Goal: Information Seeking & Learning: Learn about a topic

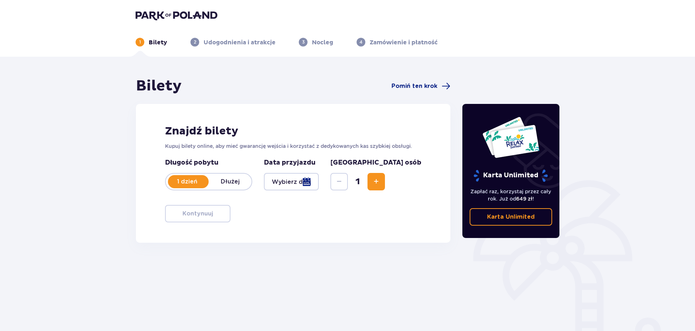
click at [304, 184] on div at bounding box center [291, 181] width 55 height 17
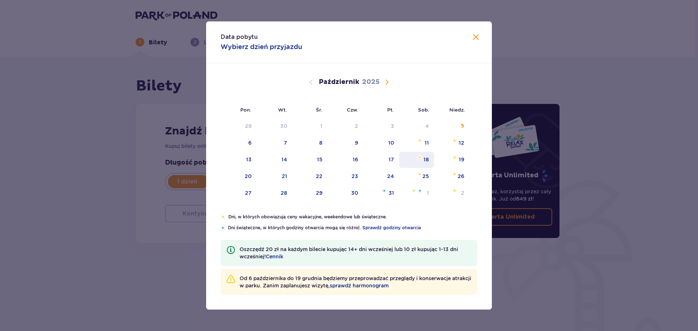
click at [426, 160] on div "18" at bounding box center [426, 159] width 5 height 7
type input "18.10.25"
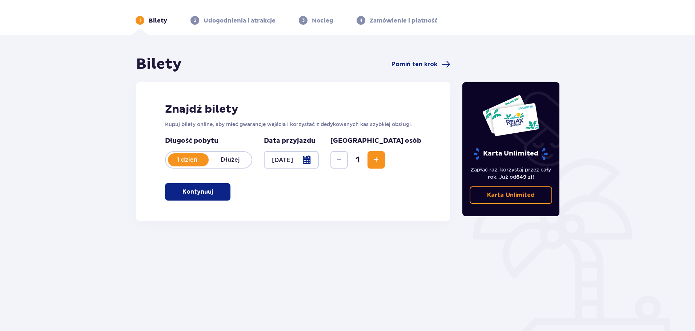
scroll to position [39, 0]
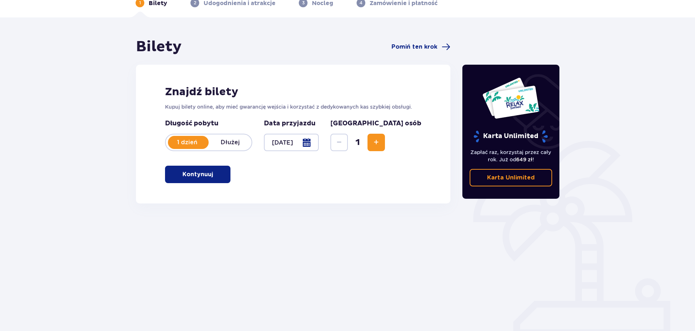
click at [385, 145] on button "Zwiększ" at bounding box center [376, 142] width 17 height 17
click at [381, 142] on span "Zwiększ" at bounding box center [376, 142] width 9 height 9
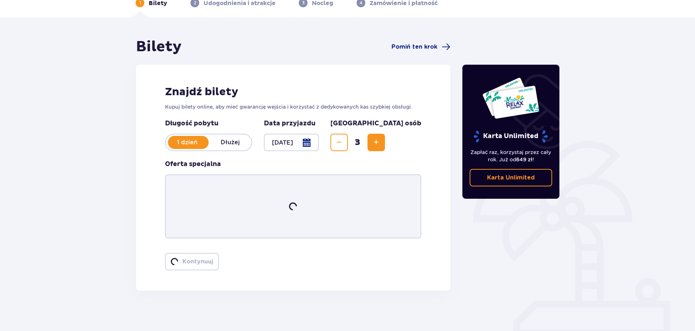
click at [381, 142] on span "Zwiększ" at bounding box center [376, 142] width 9 height 9
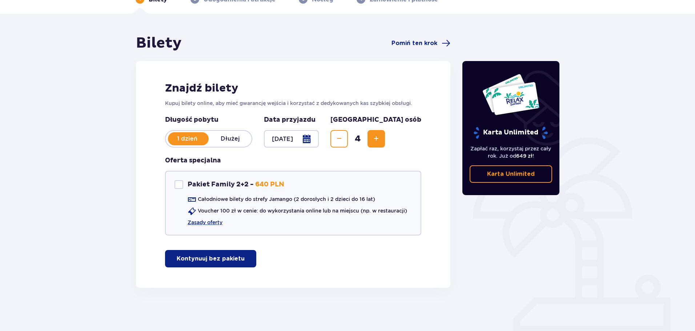
scroll to position [43, 0]
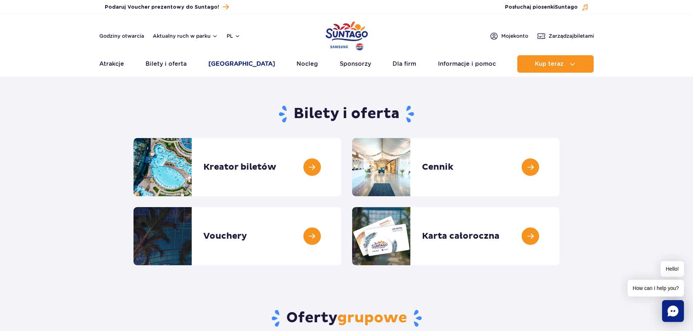
click at [237, 65] on link "[GEOGRAPHIC_DATA]" at bounding box center [241, 63] width 67 height 17
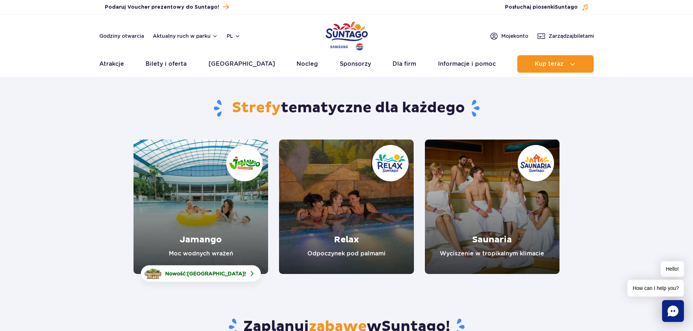
click at [204, 249] on link "Jamango" at bounding box center [200, 207] width 135 height 135
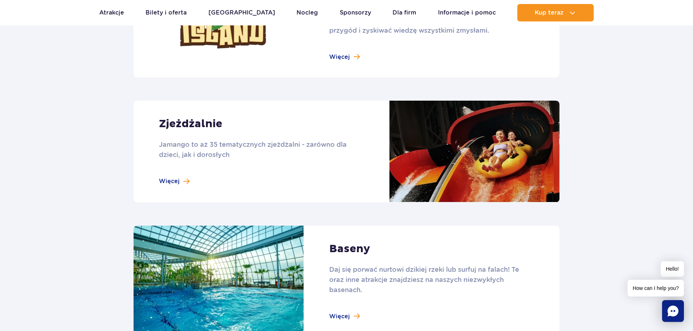
scroll to position [582, 0]
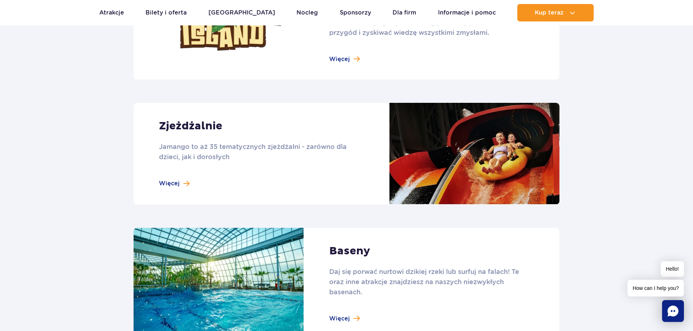
click at [174, 184] on link at bounding box center [346, 154] width 426 height 102
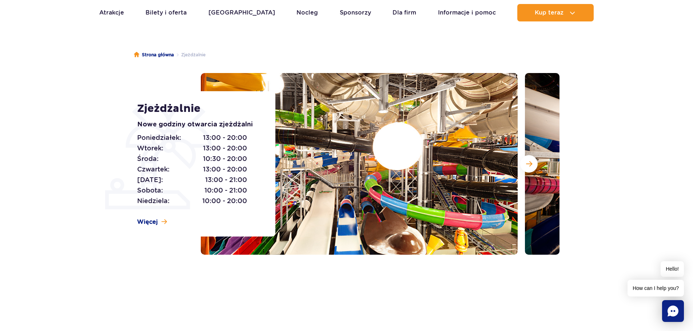
scroll to position [36, 0]
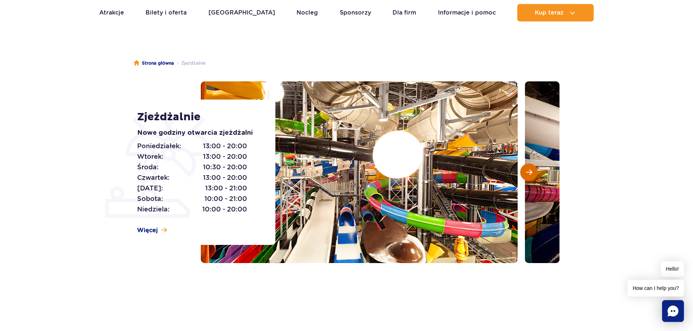
click at [531, 174] on span "Następny slajd" at bounding box center [529, 172] width 6 height 7
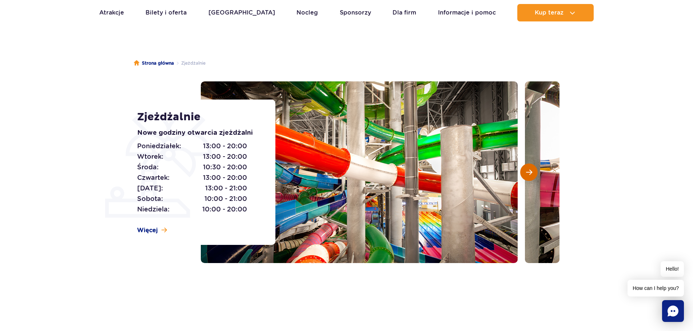
click at [531, 174] on span "Następny slajd" at bounding box center [529, 172] width 6 height 7
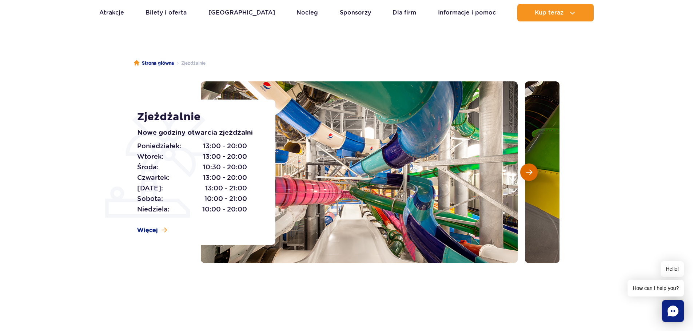
click at [531, 174] on span "Następny slajd" at bounding box center [529, 172] width 6 height 7
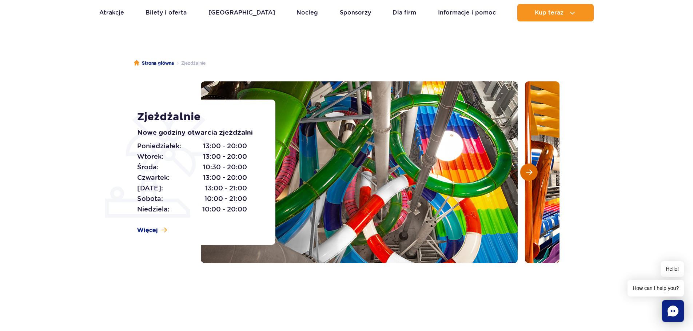
click at [531, 174] on span "Następny slajd" at bounding box center [529, 172] width 6 height 7
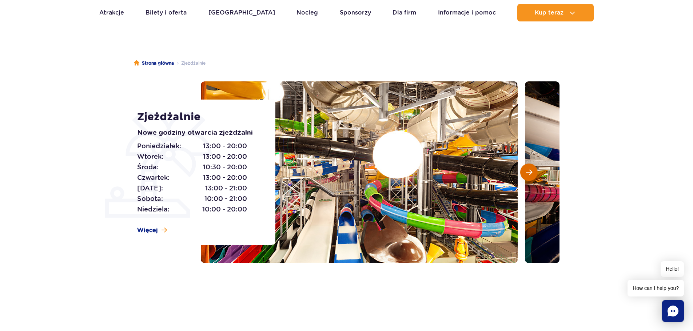
click at [531, 174] on span "Następny slajd" at bounding box center [529, 172] width 6 height 7
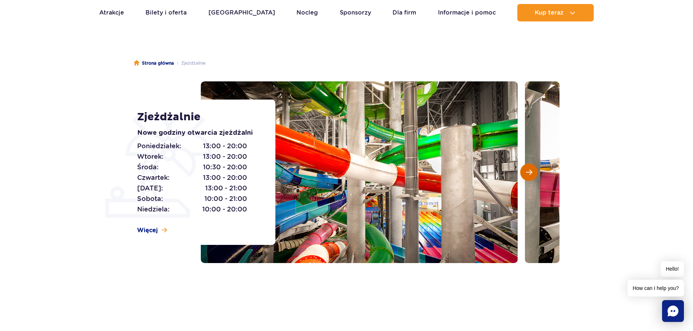
click at [531, 174] on span "Następny slajd" at bounding box center [529, 172] width 6 height 7
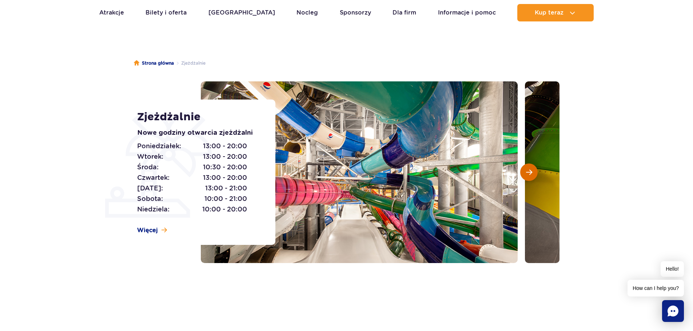
click at [531, 174] on span "Następny slajd" at bounding box center [529, 172] width 6 height 7
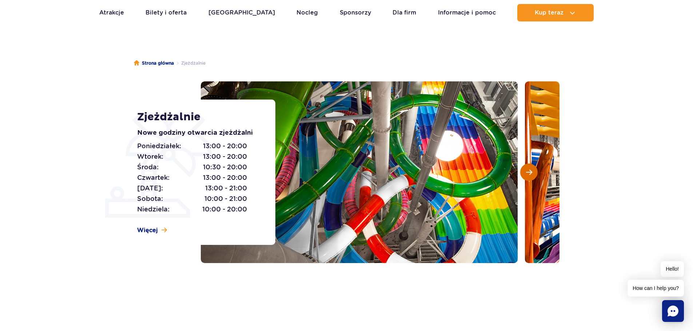
click at [531, 174] on span "Następny slajd" at bounding box center [529, 172] width 6 height 7
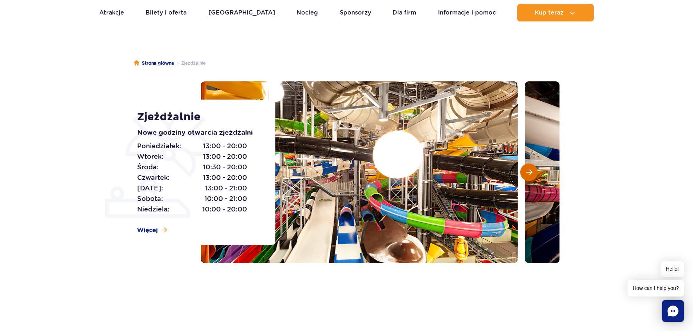
click at [531, 174] on span "Następny slajd" at bounding box center [529, 172] width 6 height 7
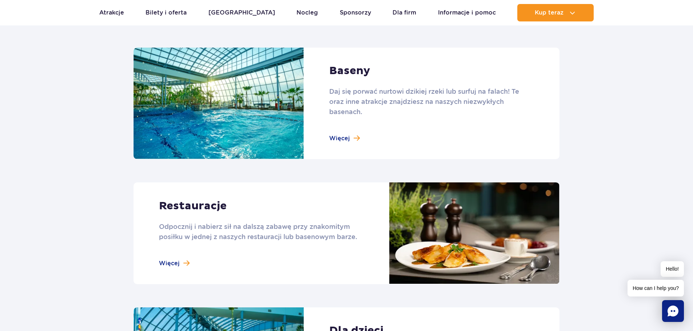
scroll to position [764, 0]
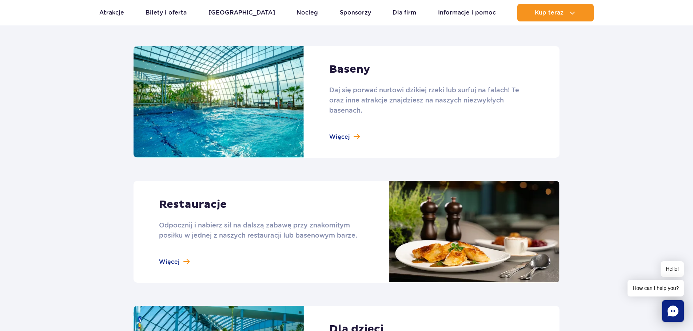
click at [343, 137] on link at bounding box center [346, 102] width 426 height 112
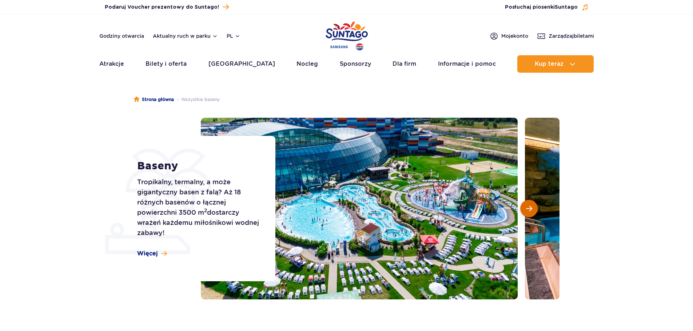
click at [532, 206] on span "Następny slajd" at bounding box center [529, 209] width 6 height 7
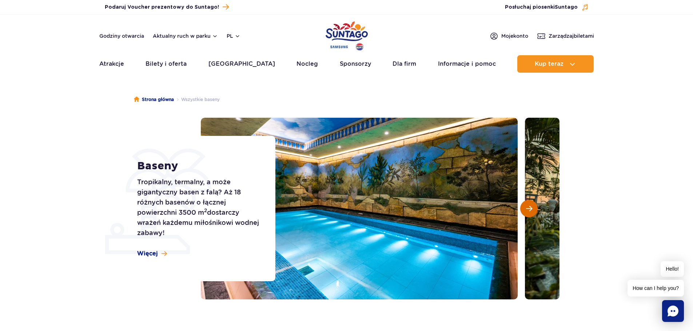
click at [531, 206] on span "Następny slajd" at bounding box center [529, 209] width 6 height 7
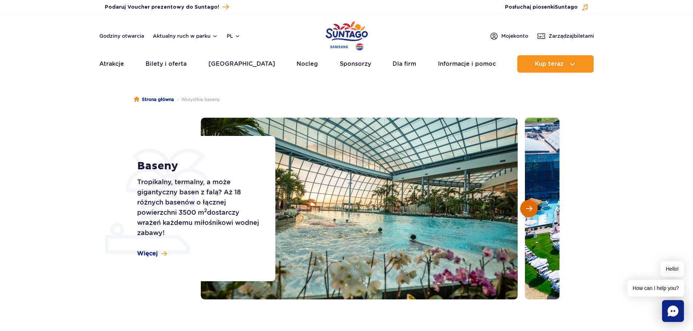
click at [531, 205] on button "Następny slajd" at bounding box center [528, 208] width 17 height 17
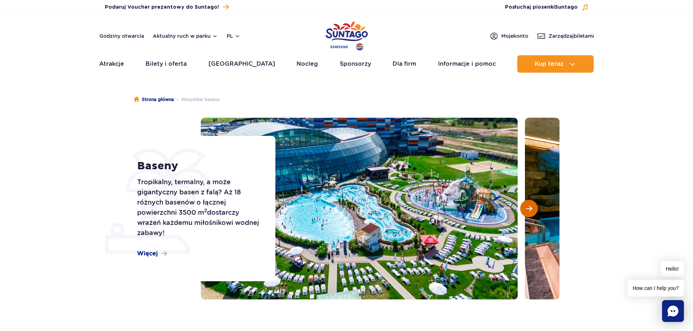
click at [531, 205] on button "Następny slajd" at bounding box center [528, 208] width 17 height 17
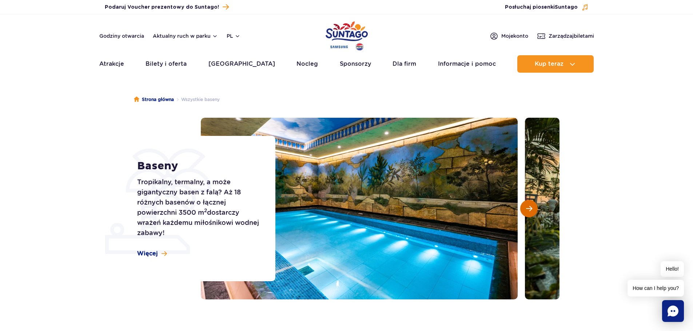
click at [531, 205] on button "Następny slajd" at bounding box center [528, 208] width 17 height 17
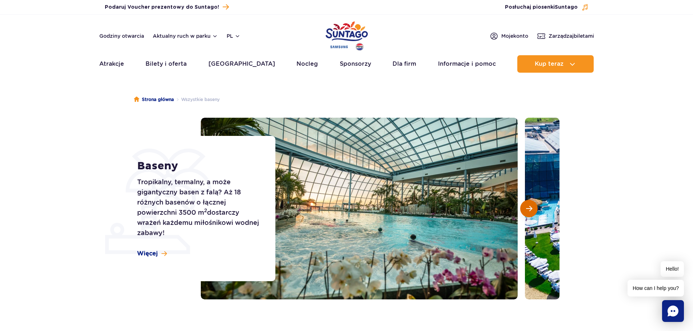
click at [531, 205] on button "Następny slajd" at bounding box center [528, 208] width 17 height 17
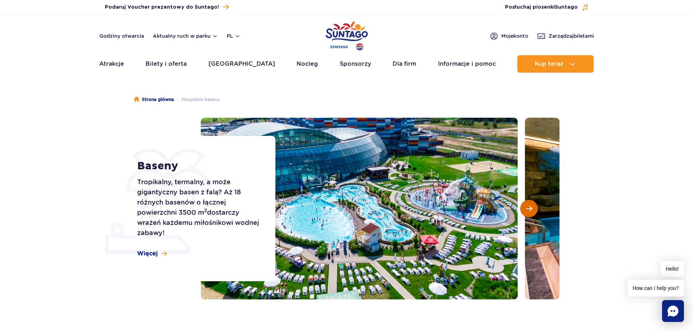
click at [531, 205] on button "Następny slajd" at bounding box center [528, 208] width 17 height 17
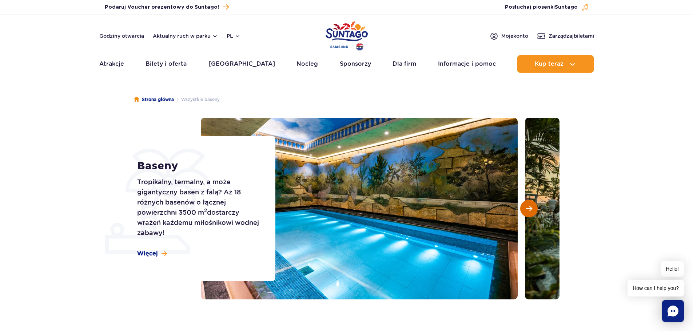
click at [531, 205] on button "Następny slajd" at bounding box center [528, 208] width 17 height 17
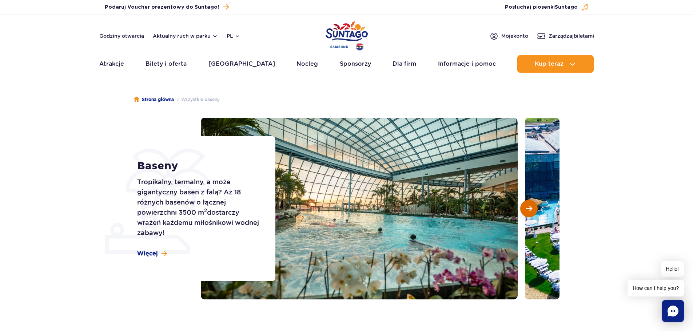
click at [531, 205] on button "Następny slajd" at bounding box center [528, 208] width 17 height 17
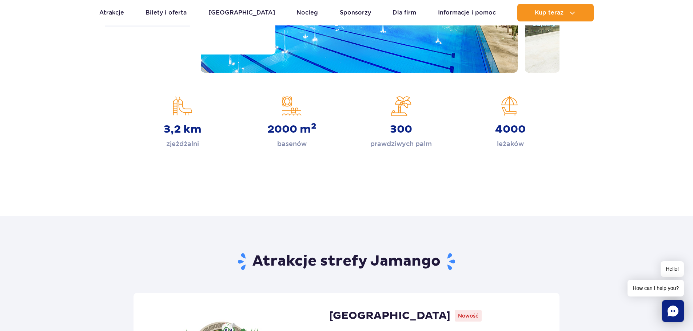
scroll to position [73, 0]
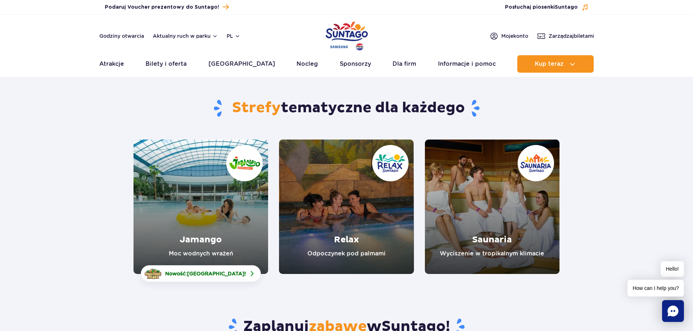
click at [345, 254] on link "Relax" at bounding box center [346, 207] width 135 height 135
drag, startPoint x: 0, startPoint y: 0, endPoint x: 497, endPoint y: 236, distance: 549.6
click at [497, 236] on link "Saunaria" at bounding box center [492, 207] width 135 height 135
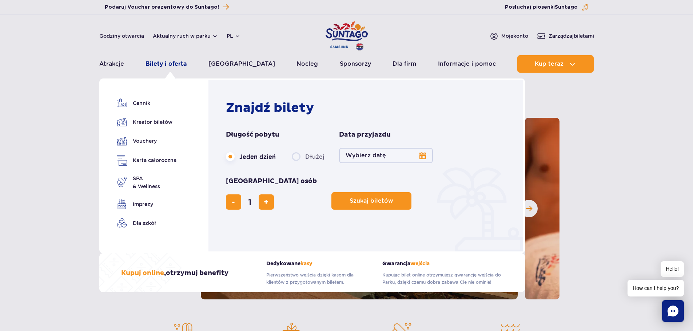
click at [159, 64] on link "Bilety i oferta" at bounding box center [165, 63] width 41 height 17
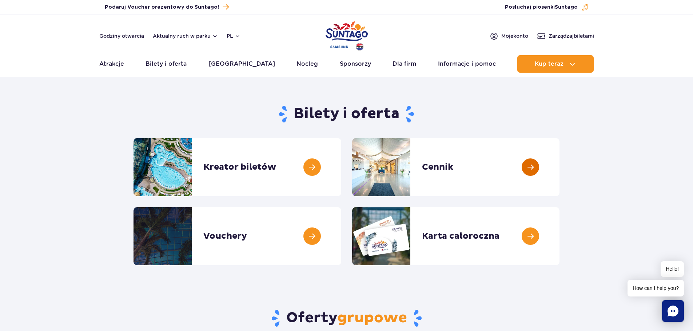
click at [559, 167] on link at bounding box center [559, 167] width 0 height 58
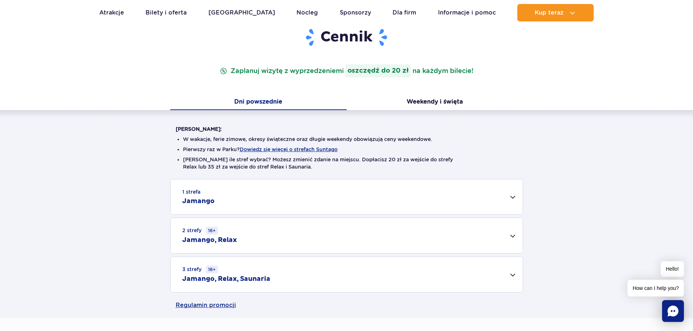
scroll to position [109, 0]
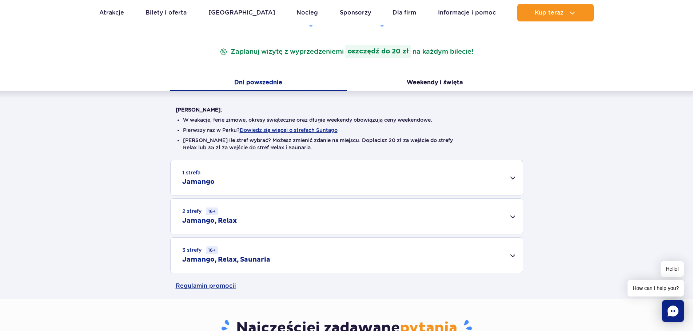
click at [512, 220] on div "2 strefy 16+ Jamango, Relax" at bounding box center [347, 216] width 352 height 35
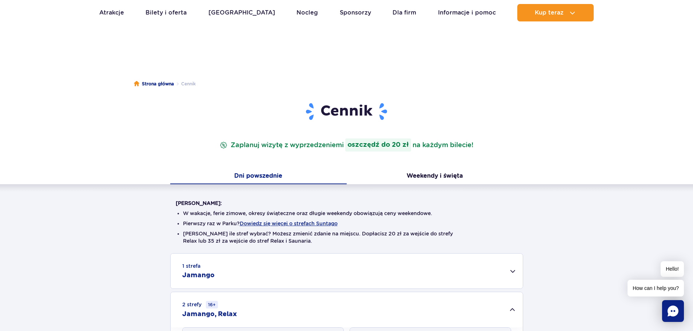
scroll to position [0, 0]
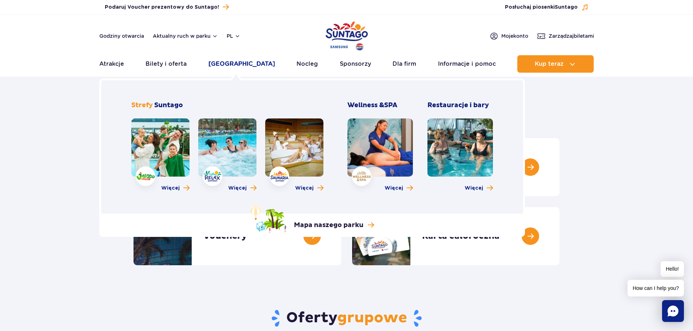
click at [240, 61] on link "[GEOGRAPHIC_DATA]" at bounding box center [241, 63] width 67 height 17
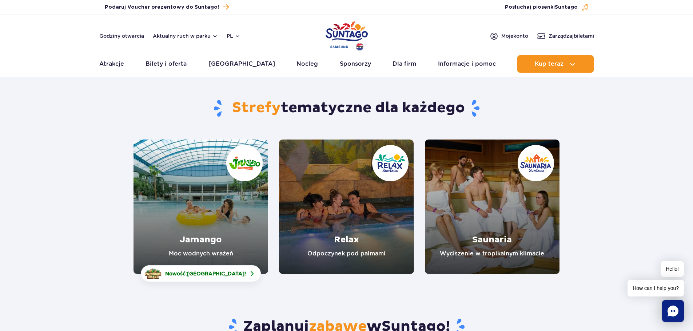
click at [207, 242] on link "Jamango" at bounding box center [200, 207] width 135 height 135
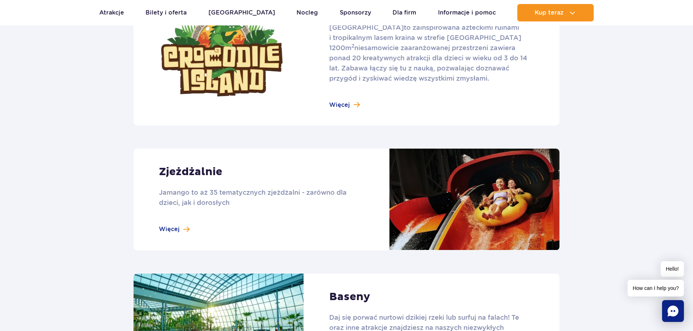
scroll to position [582, 0]
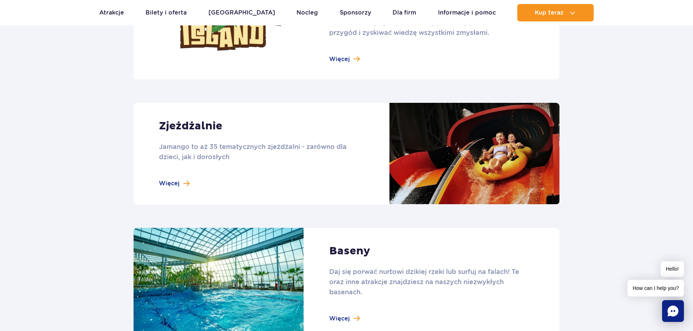
click at [193, 131] on link at bounding box center [346, 154] width 426 height 102
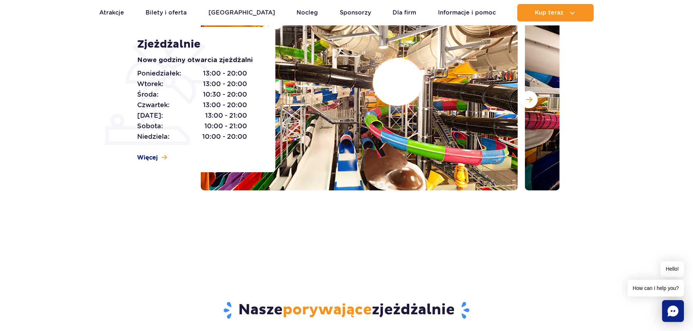
click at [419, 84] on img at bounding box center [359, 100] width 317 height 182
click at [530, 102] on span "Następny slajd" at bounding box center [529, 99] width 6 height 7
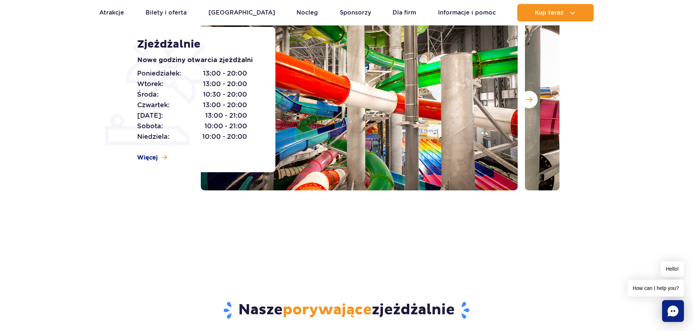
click at [404, 113] on img at bounding box center [359, 100] width 317 height 182
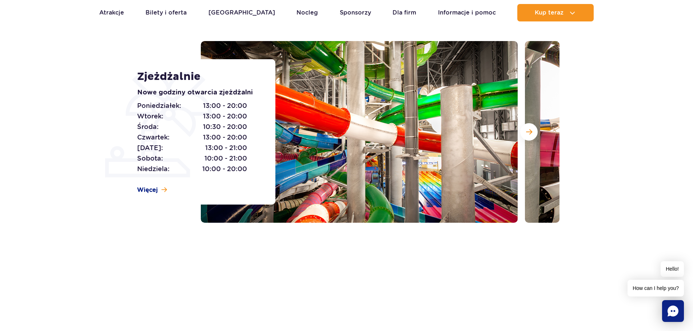
scroll to position [36, 0]
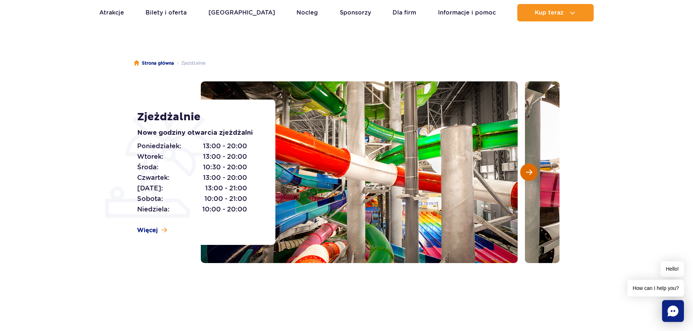
click at [531, 175] on span "Następny slajd" at bounding box center [529, 172] width 6 height 7
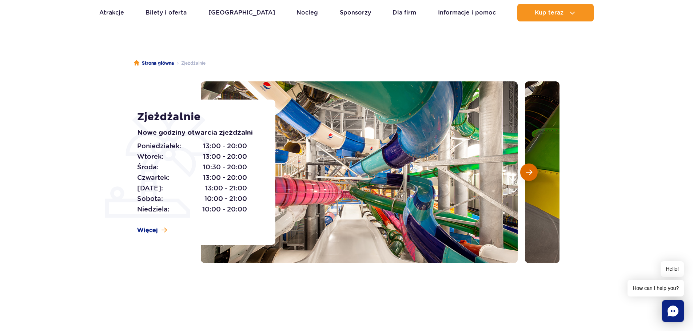
click at [533, 174] on button "Następny slajd" at bounding box center [528, 172] width 17 height 17
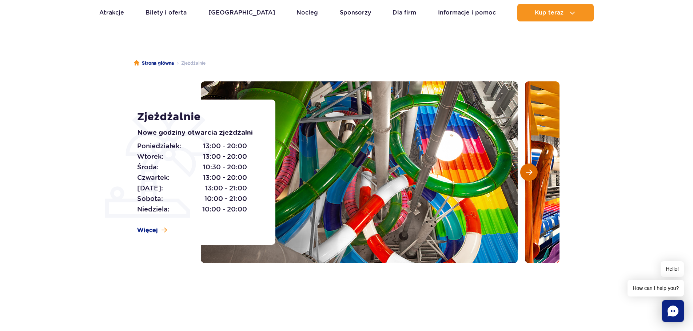
click at [532, 174] on button "Następny slajd" at bounding box center [528, 172] width 17 height 17
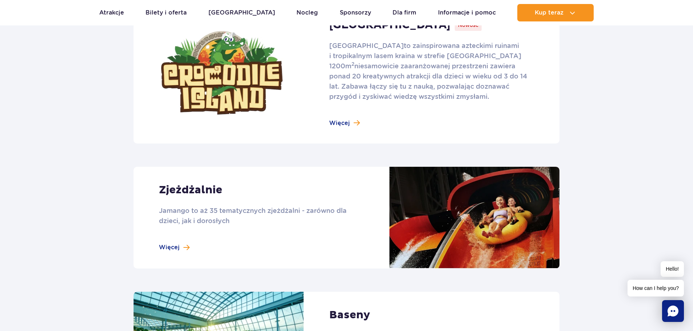
scroll to position [509, 0]
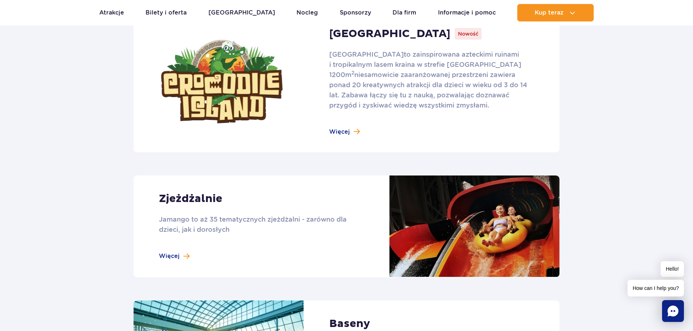
click at [183, 255] on link at bounding box center [346, 227] width 426 height 102
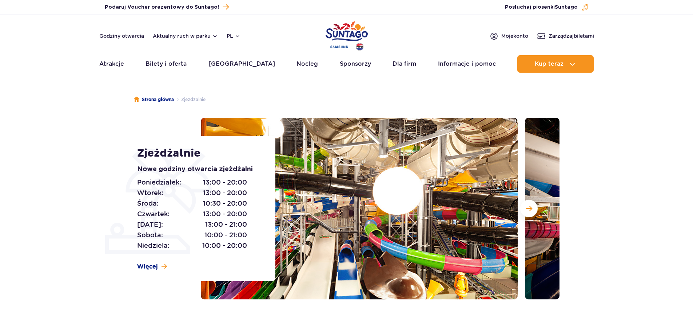
click at [438, 208] on img at bounding box center [359, 209] width 317 height 182
click at [390, 195] on img at bounding box center [359, 209] width 317 height 182
click at [521, 206] on button "Następny slajd" at bounding box center [528, 208] width 17 height 17
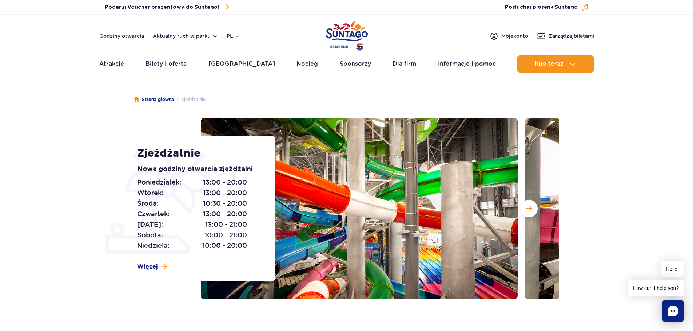
click at [364, 150] on img at bounding box center [359, 209] width 317 height 182
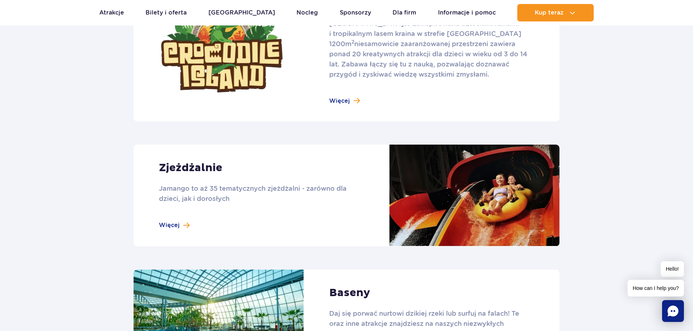
scroll to position [618, 0]
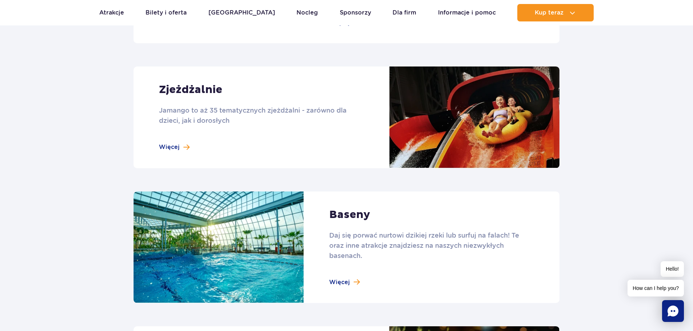
click at [341, 215] on link at bounding box center [346, 248] width 426 height 112
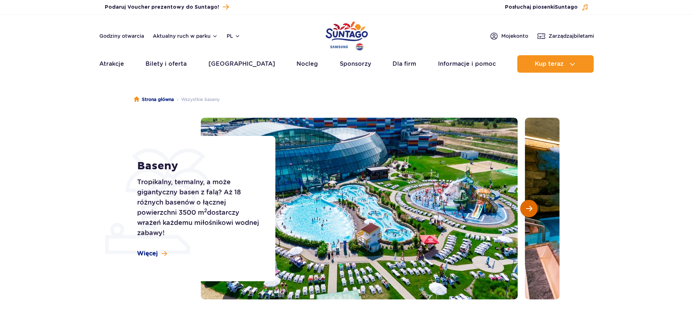
click at [526, 210] on span "Następny slajd" at bounding box center [529, 209] width 6 height 7
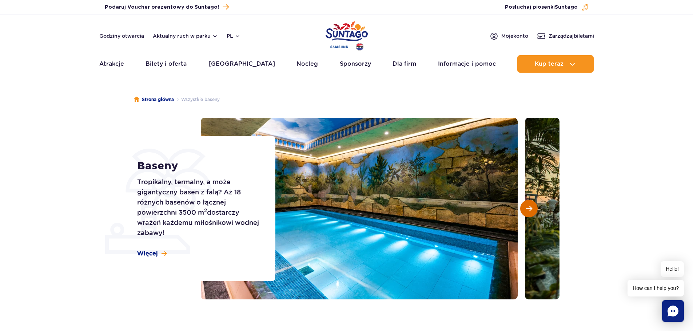
click at [528, 208] on span "Następny slajd" at bounding box center [529, 209] width 6 height 7
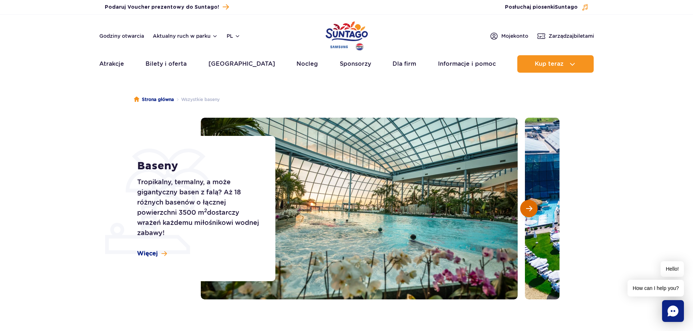
click at [528, 208] on span "Następny slajd" at bounding box center [529, 209] width 6 height 7
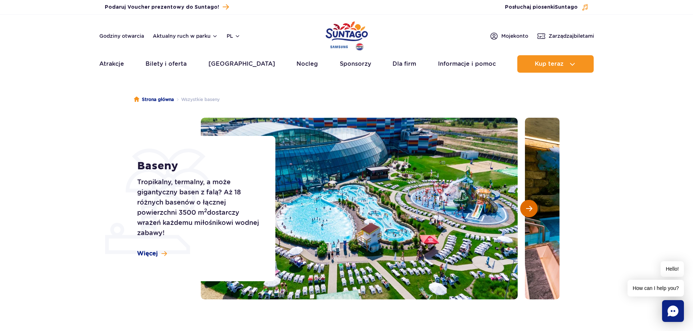
click at [528, 208] on span "Następny slajd" at bounding box center [529, 209] width 6 height 7
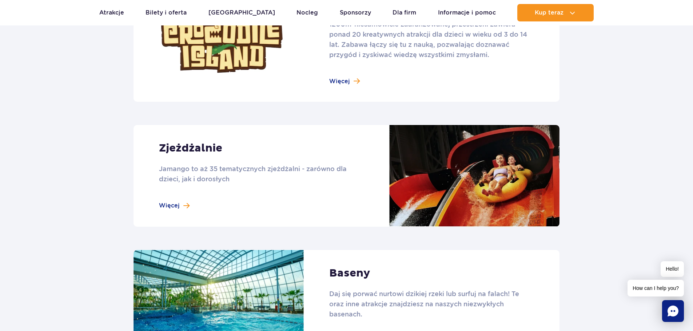
scroll to position [436, 0]
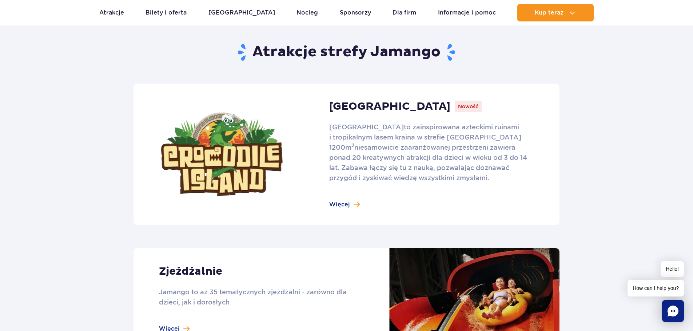
click at [352, 207] on link at bounding box center [346, 154] width 426 height 141
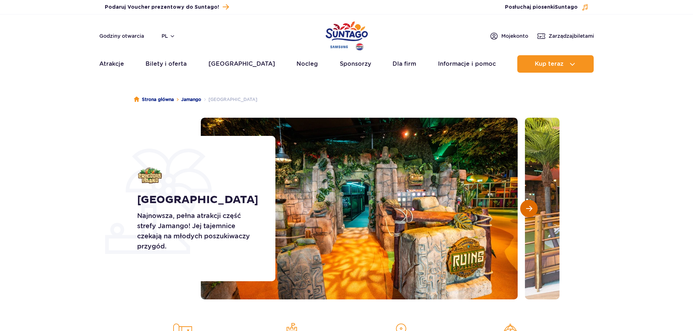
click at [525, 211] on button "Następny slajd" at bounding box center [528, 208] width 17 height 17
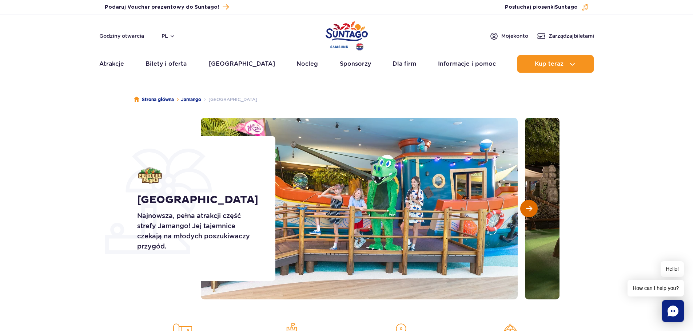
click at [525, 207] on button "Następny slajd" at bounding box center [528, 208] width 17 height 17
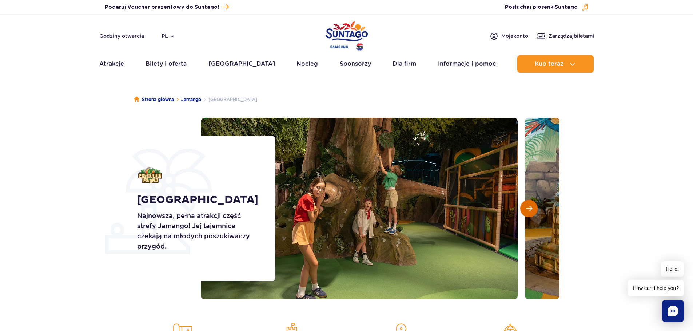
click at [529, 206] on span "Następny slajd" at bounding box center [529, 209] width 6 height 7
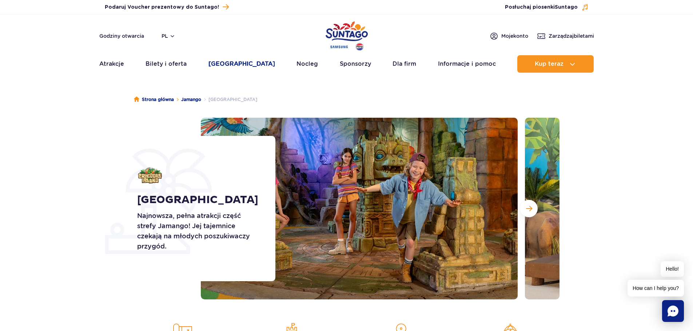
click at [240, 68] on link "[GEOGRAPHIC_DATA]" at bounding box center [241, 63] width 67 height 17
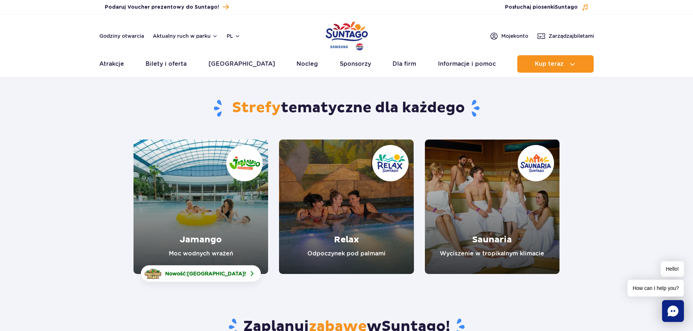
click at [188, 237] on link "Jamango" at bounding box center [200, 207] width 135 height 135
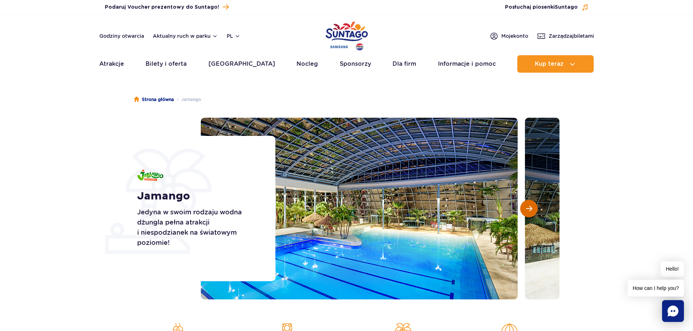
click at [525, 208] on button "Następny slajd" at bounding box center [528, 208] width 17 height 17
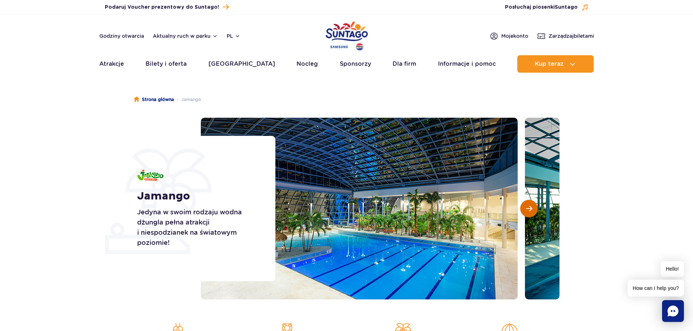
click at [525, 208] on button "Następny slajd" at bounding box center [528, 208] width 17 height 17
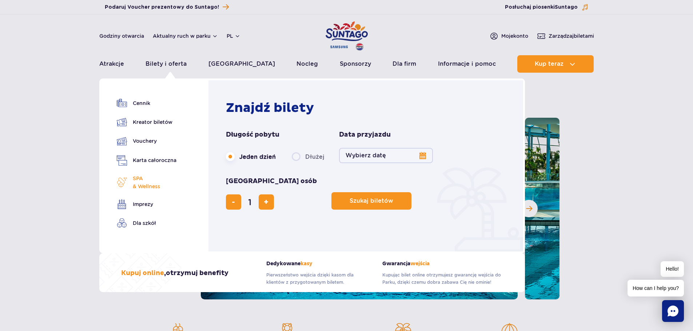
click at [150, 184] on span "SPA & Wellness" at bounding box center [146, 183] width 27 height 16
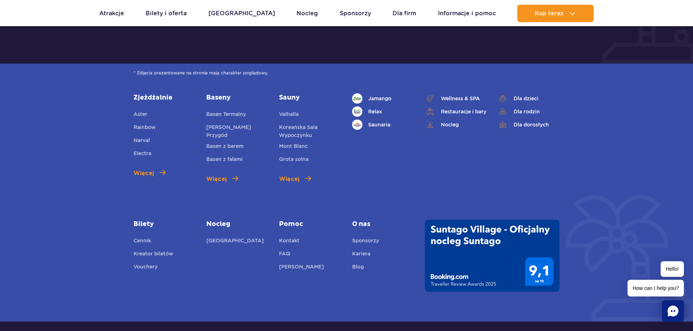
scroll to position [2526, 0]
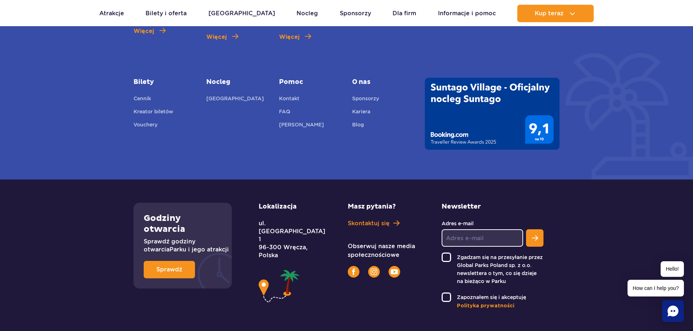
drag, startPoint x: 306, startPoint y: 215, endPoint x: 261, endPoint y: 202, distance: 46.9
click at [261, 203] on div "Lokalizacja ul. [STREET_ADDRESS]" at bounding box center [287, 255] width 56 height 104
